Goal: Navigation & Orientation: Go to known website

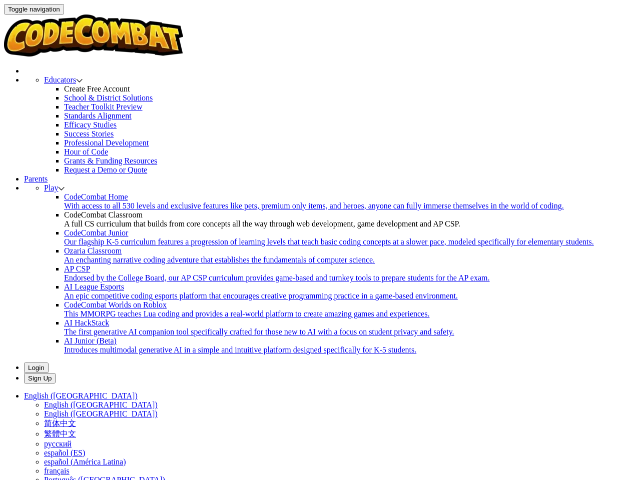
click at [45, 364] on span "Login" at bounding box center [36, 368] width 17 height 8
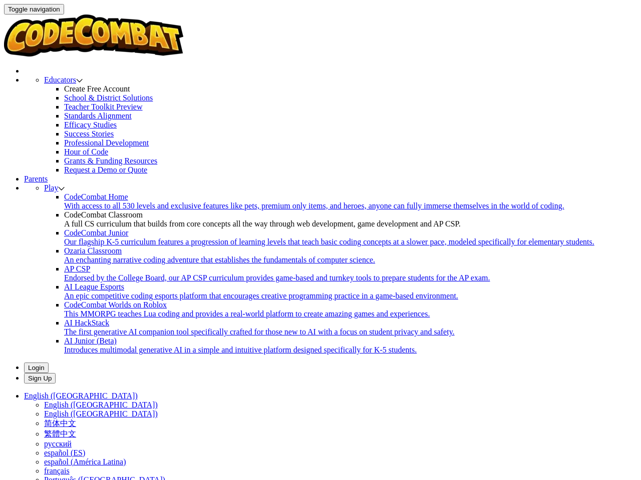
click at [138, 392] on span "English ([GEOGRAPHIC_DATA])" at bounding box center [81, 396] width 114 height 9
